Goal: Task Accomplishment & Management: Use online tool/utility

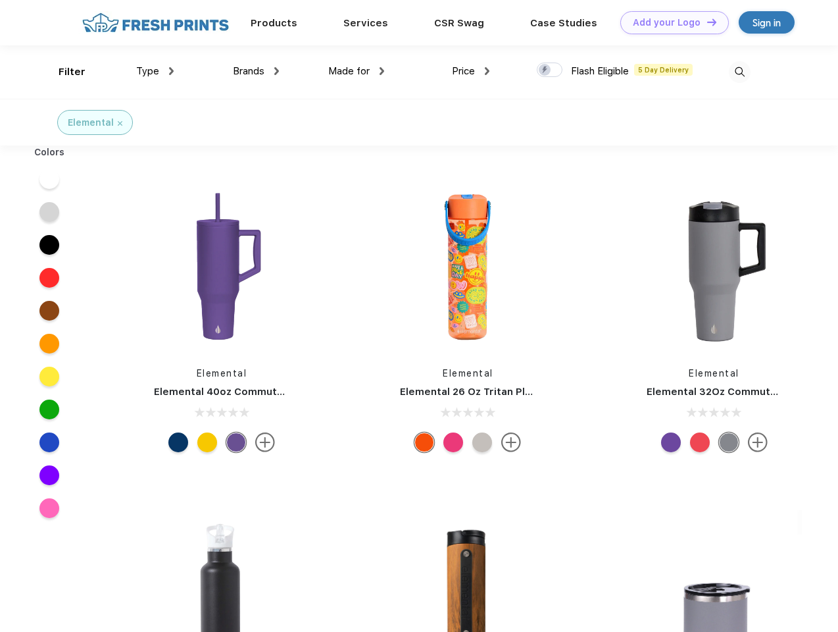
scroll to position [1, 0]
click at [670, 22] on link "Add your Logo Design Tool" at bounding box center [674, 22] width 109 height 23
click at [0, 0] on div "Design Tool" at bounding box center [0, 0] width 0 height 0
click at [706, 22] on link "Add your Logo Design Tool" at bounding box center [674, 22] width 109 height 23
click at [63, 72] on div "Filter" at bounding box center [72, 71] width 27 height 15
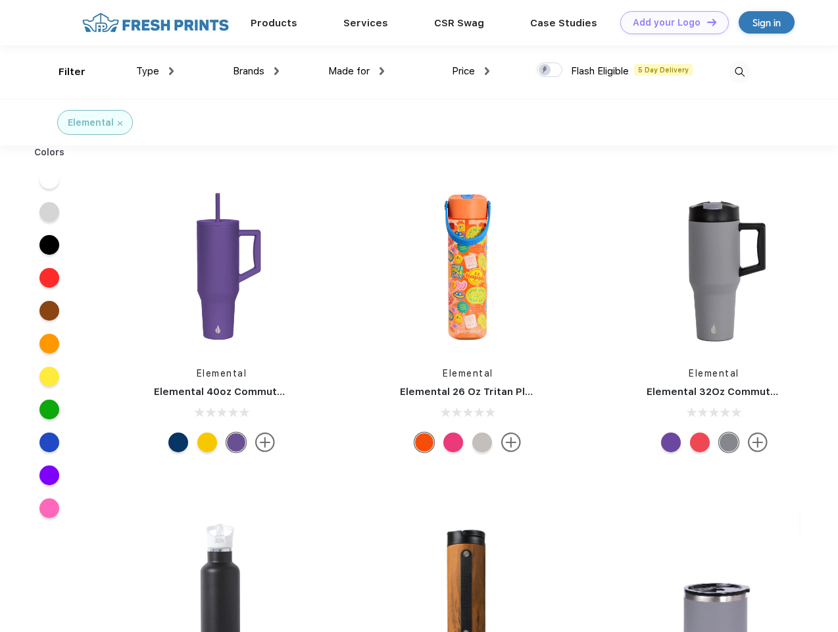
click at [155, 71] on span "Type" at bounding box center [147, 71] width 23 height 12
click at [256, 71] on span "Brands" at bounding box center [249, 71] width 32 height 12
click at [357, 71] on span "Made for" at bounding box center [348, 71] width 41 height 12
click at [471, 71] on span "Price" at bounding box center [463, 71] width 23 height 12
click at [550, 70] on div at bounding box center [550, 70] width 26 height 14
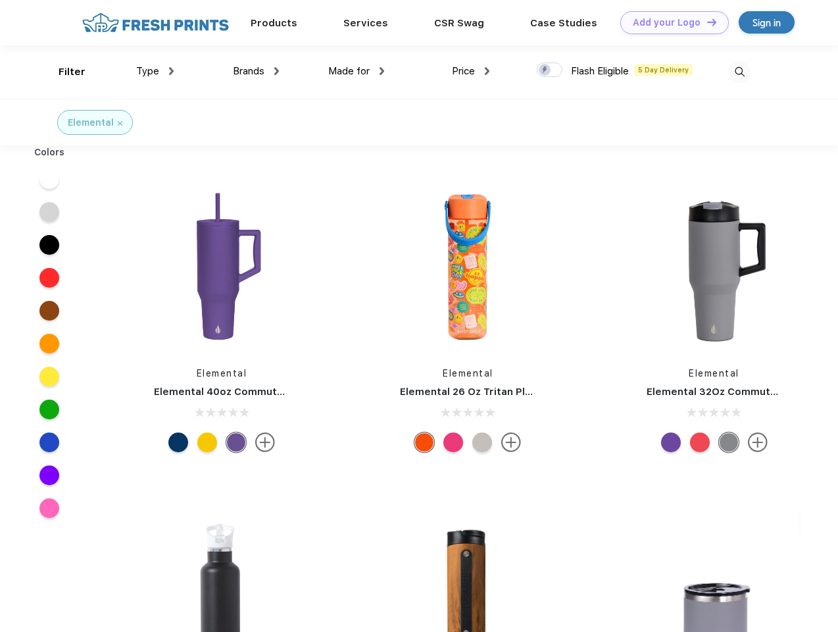
click at [545, 70] on input "checkbox" at bounding box center [541, 66] width 9 height 9
click at [740, 72] on img at bounding box center [740, 72] width 22 height 22
